Goal: Task Accomplishment & Management: Manage account settings

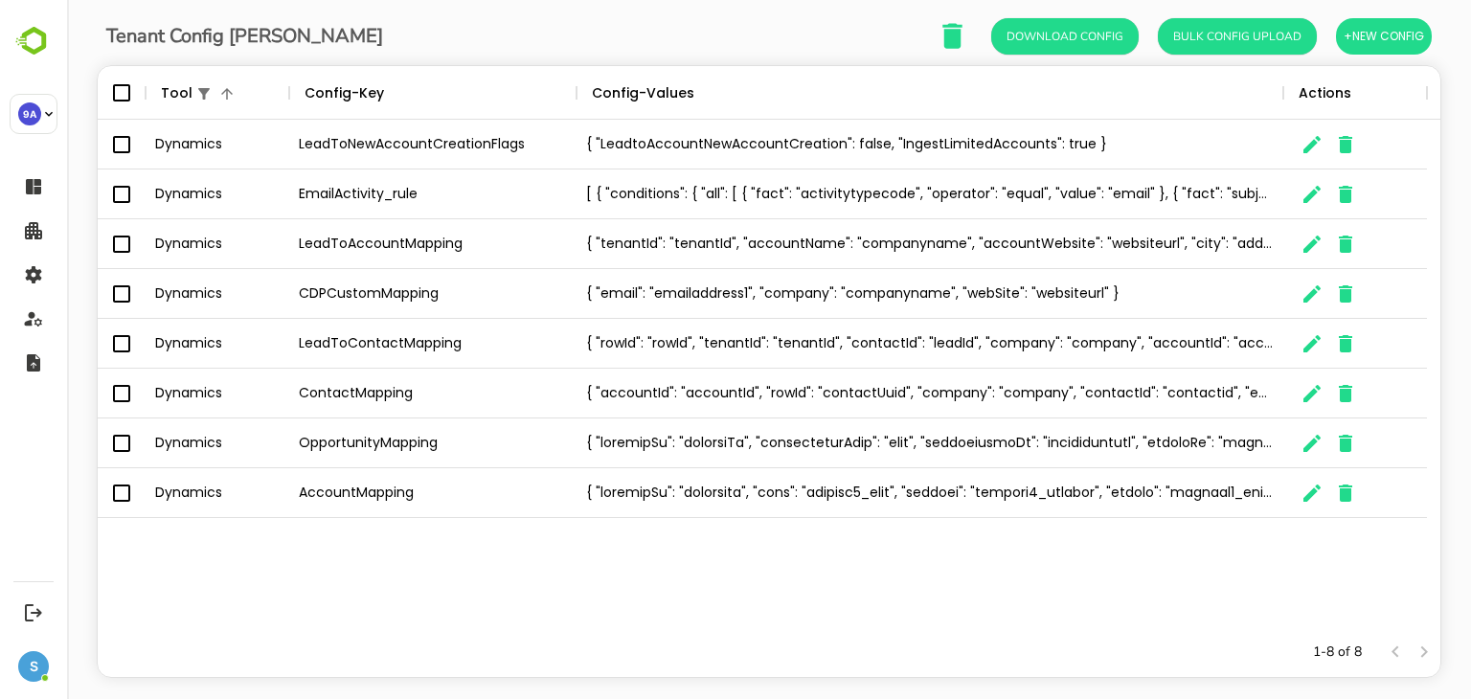
scroll to position [547, 1314]
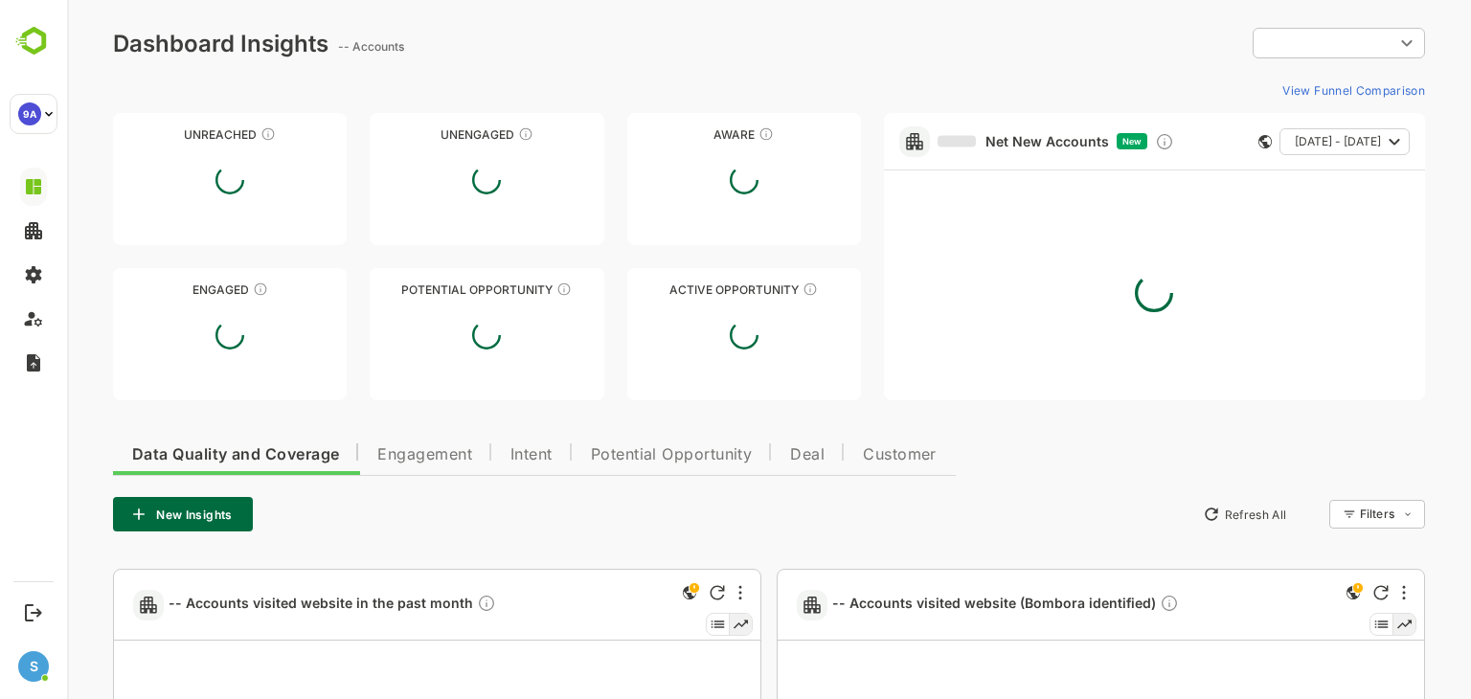
type input "**********"
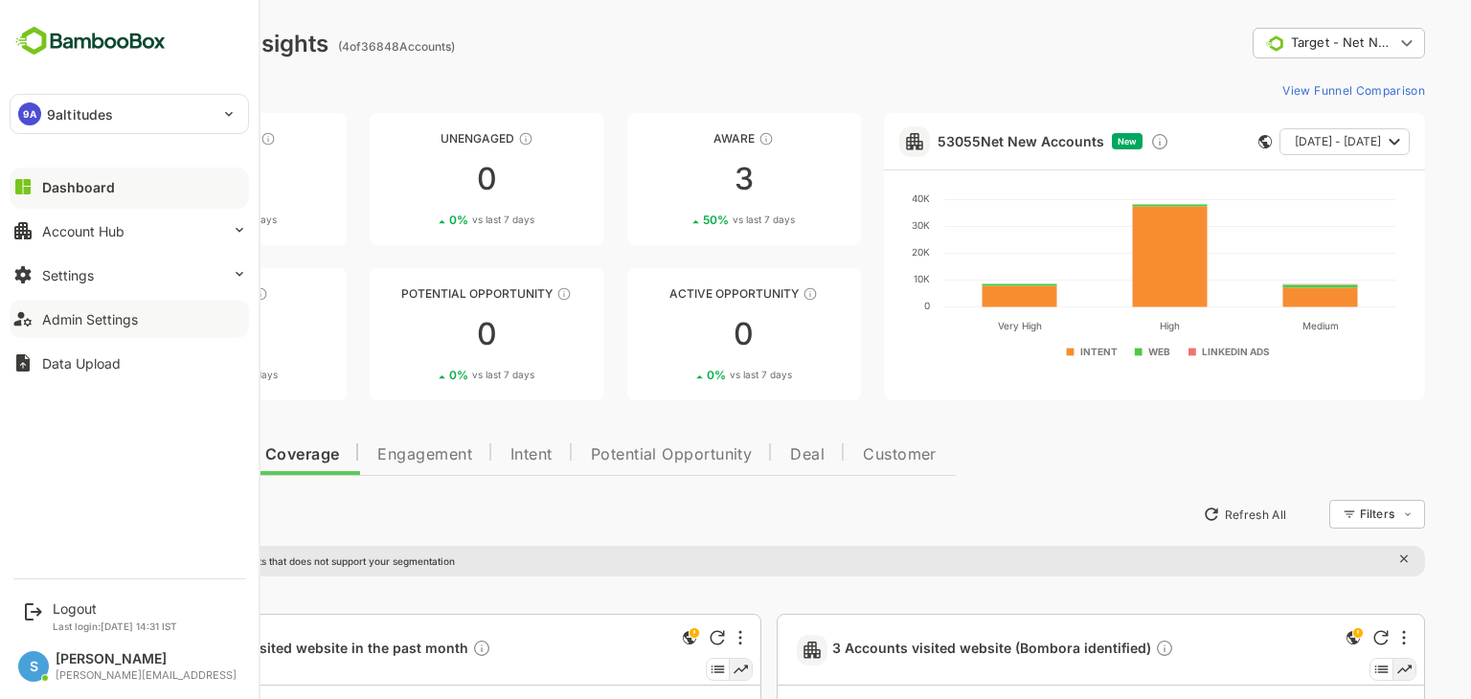
click at [161, 314] on button "Admin Settings" at bounding box center [129, 319] width 239 height 38
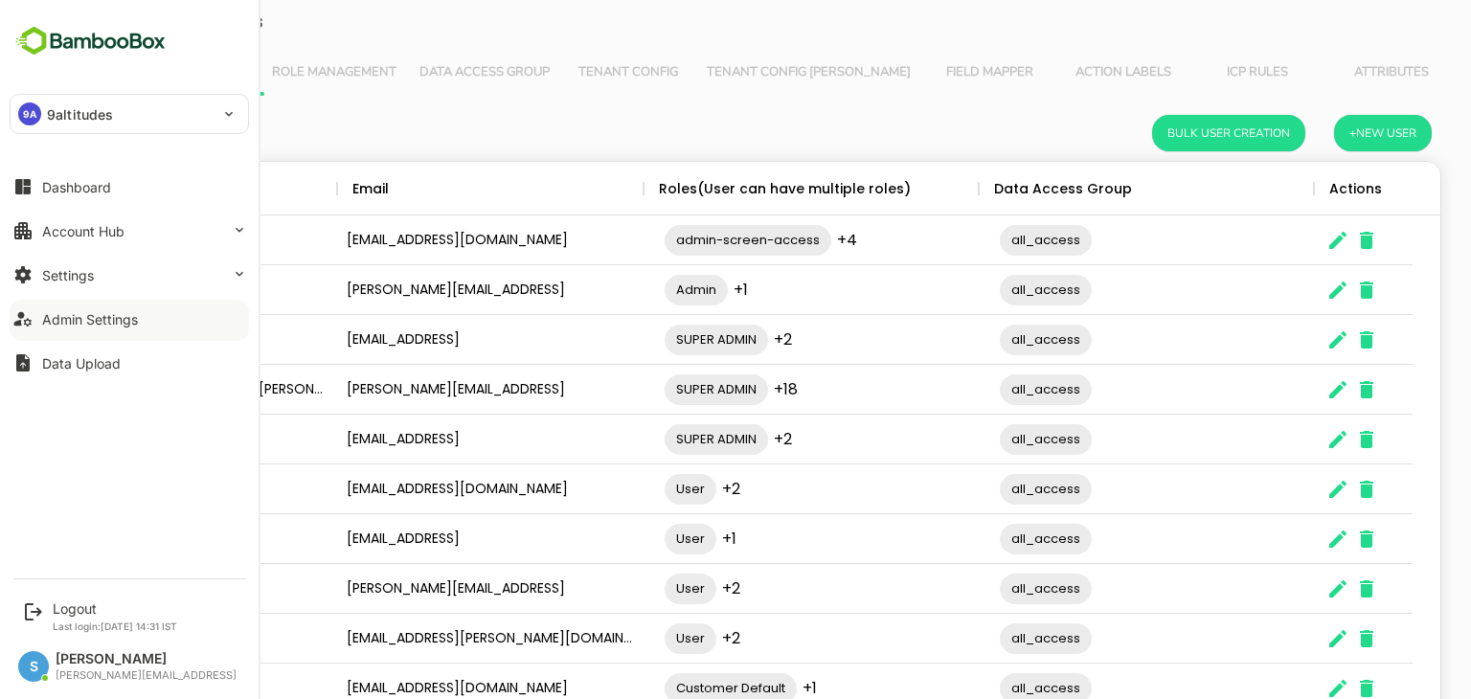
scroll to position [547, 1314]
click at [147, 277] on button "Settings" at bounding box center [129, 275] width 239 height 38
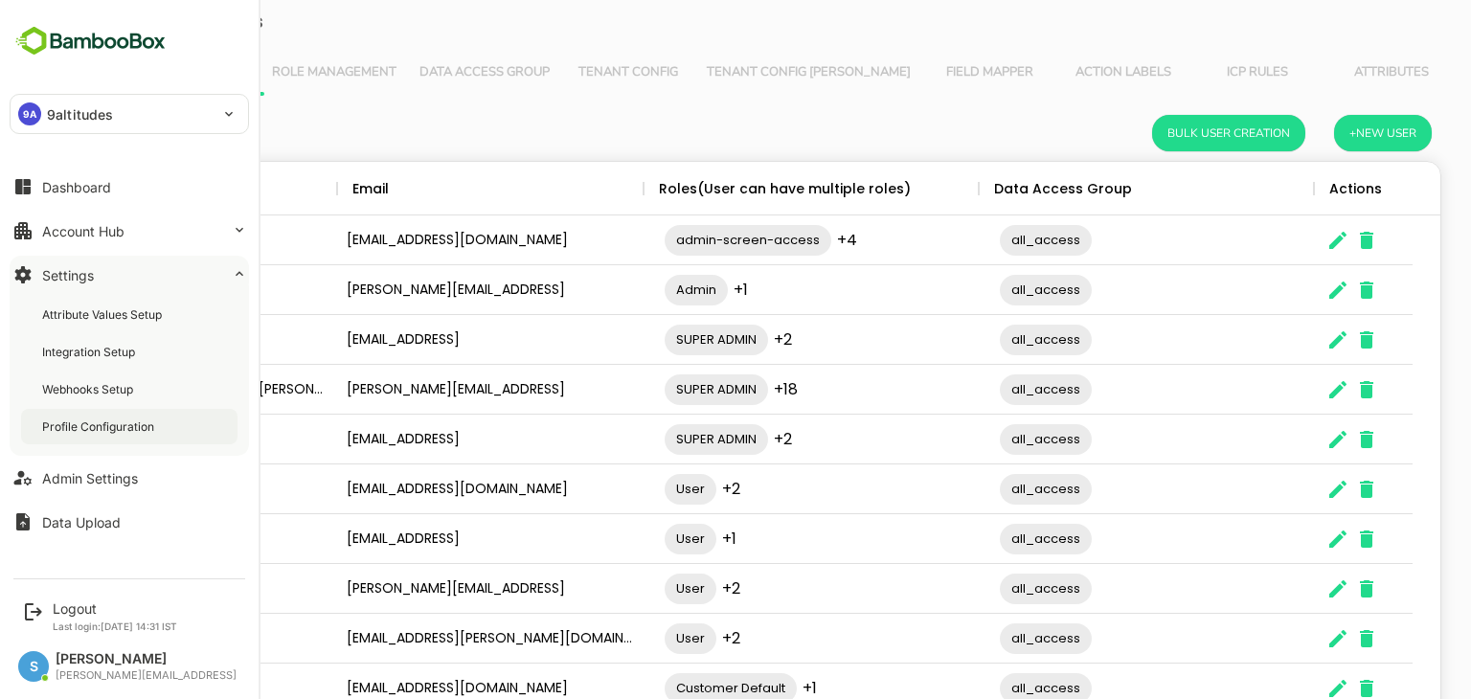
click at [114, 416] on div "Profile Configuration" at bounding box center [129, 426] width 216 height 35
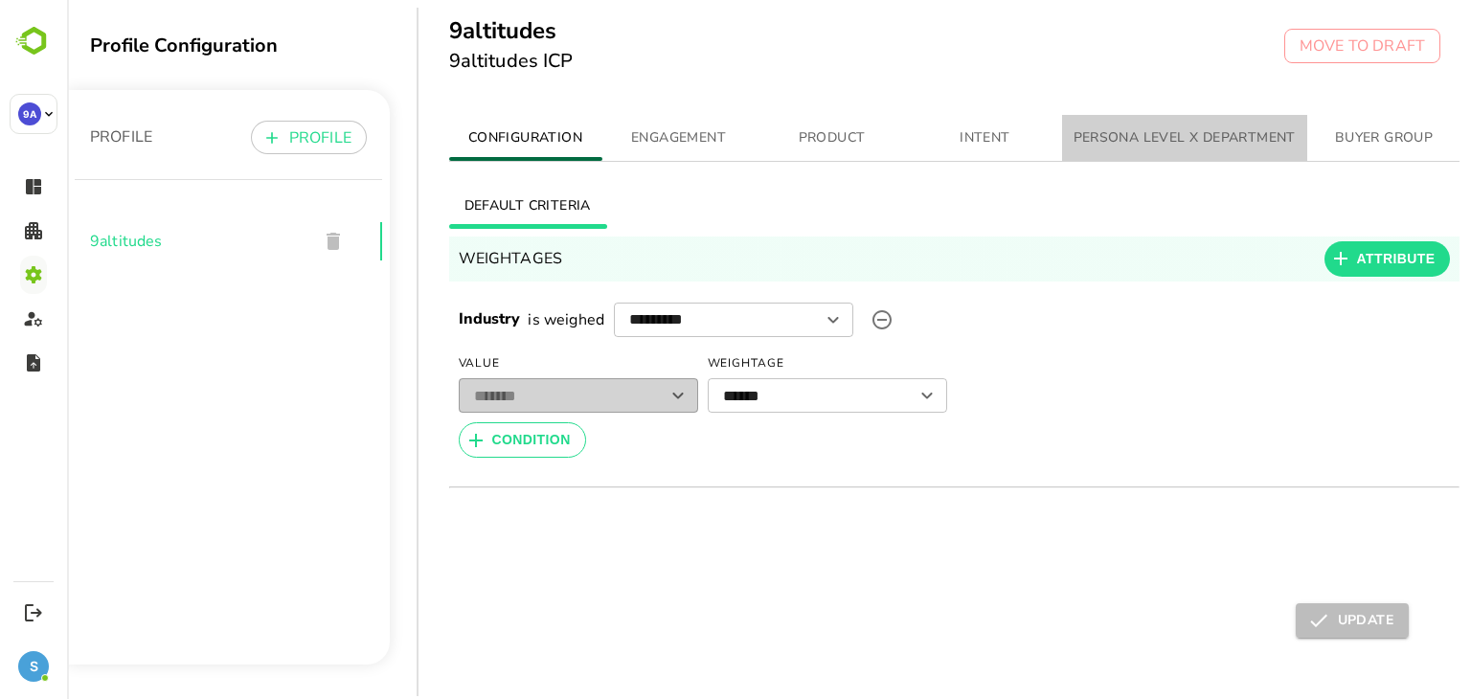
click at [1188, 130] on span "PERSONA LEVEL X DEPARTMENT" at bounding box center [1185, 138] width 222 height 24
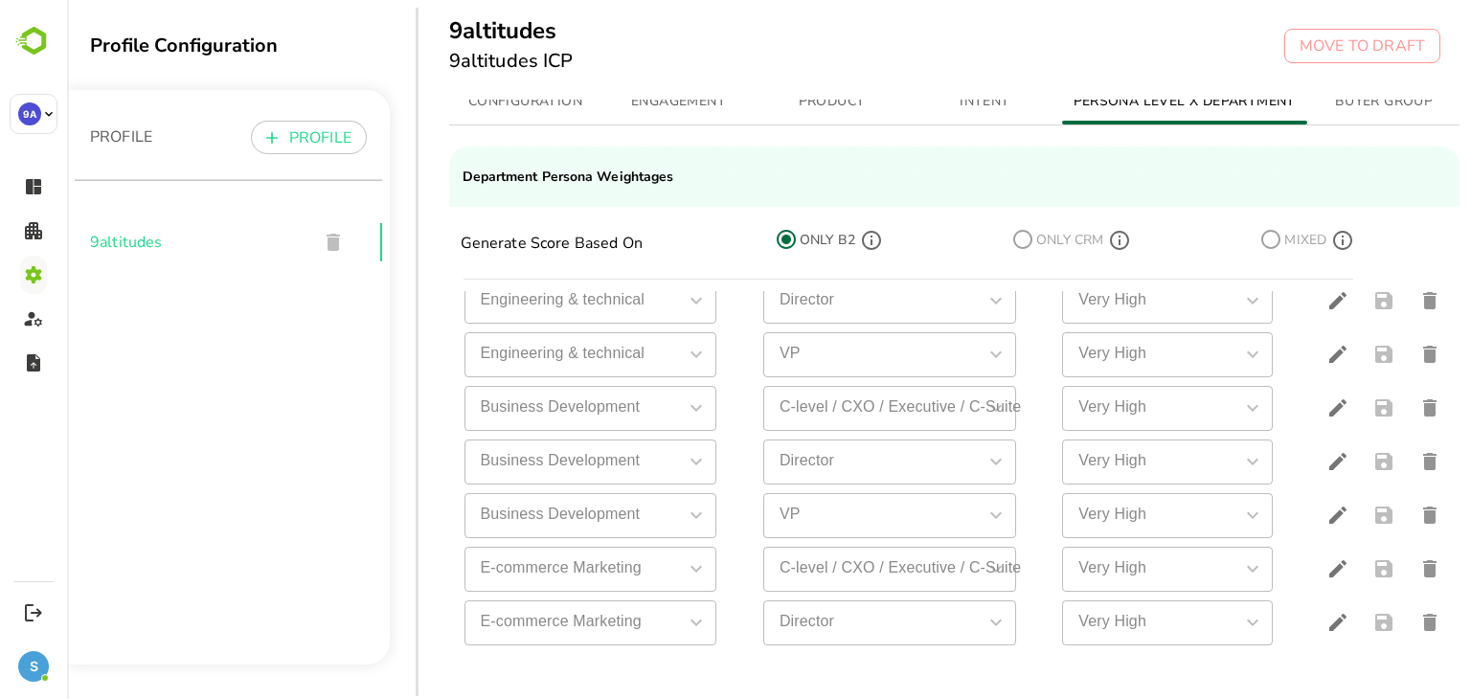
scroll to position [804, 0]
